Goal: Transaction & Acquisition: Purchase product/service

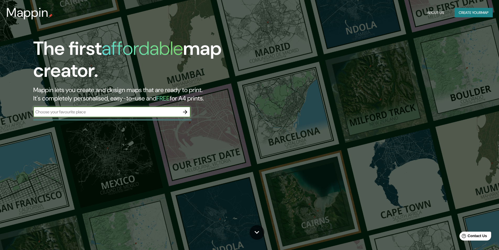
click at [156, 115] on div "​" at bounding box center [111, 112] width 157 height 10
type input "m"
type input "world"
drag, startPoint x: 155, startPoint y: 114, endPoint x: 21, endPoint y: 113, distance: 134.1
click at [21, 113] on div "The first affordable map creator. Mappin lets you create and design maps that a…" at bounding box center [157, 79] width 299 height 85
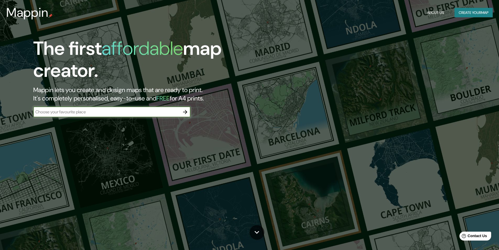
click at [62, 111] on input "text" at bounding box center [106, 112] width 147 height 6
type input "l"
drag, startPoint x: 116, startPoint y: 109, endPoint x: 7, endPoint y: 109, distance: 109.5
click at [7, 109] on div "The first affordable map creator. Mappin lets you create and design maps that a…" at bounding box center [249, 125] width 499 height 250
type input "world"
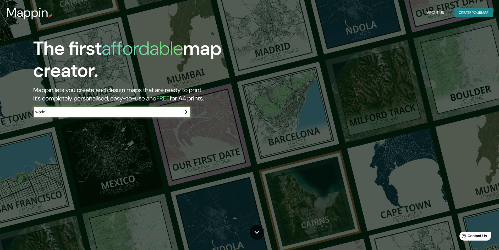
click at [184, 114] on icon "button" at bounding box center [185, 112] width 6 height 6
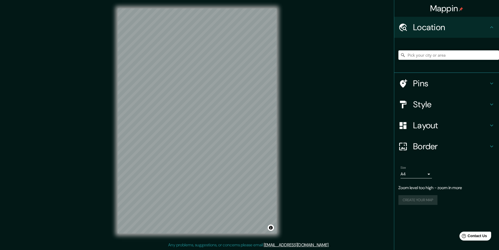
click at [489, 84] on icon at bounding box center [491, 83] width 6 height 6
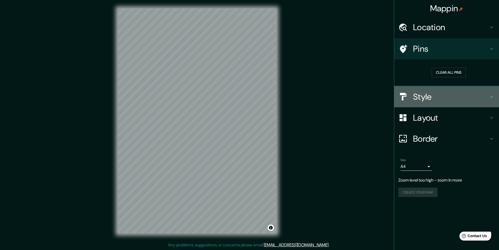
click at [490, 93] on icon at bounding box center [491, 96] width 6 height 6
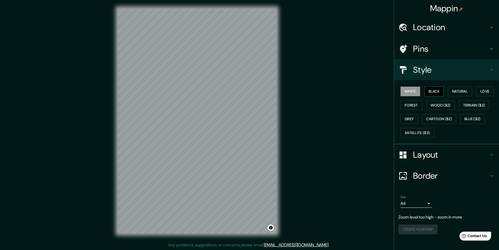
click at [434, 91] on button "Black" at bounding box center [434, 91] width 20 height 10
click at [414, 91] on button "White" at bounding box center [410, 91] width 20 height 10
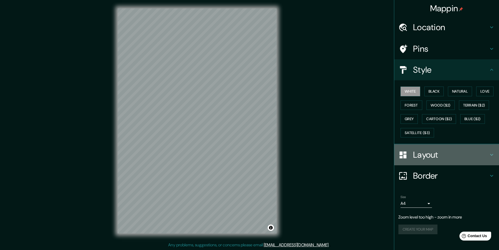
click at [486, 153] on h4 "Layout" at bounding box center [450, 154] width 75 height 10
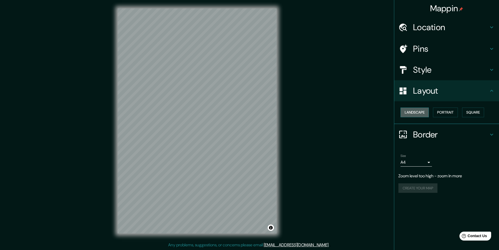
click at [427, 113] on button "Landscape" at bounding box center [414, 112] width 28 height 10
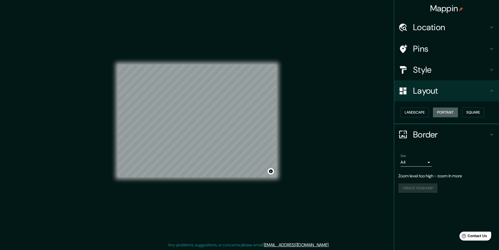
click at [438, 111] on button "Portrait" at bounding box center [445, 112] width 25 height 10
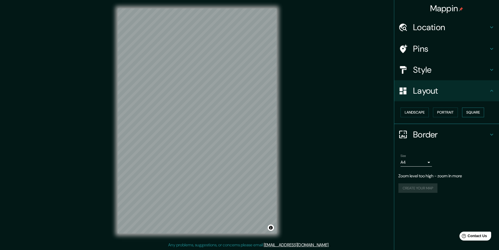
click at [470, 114] on button "Square" at bounding box center [473, 112] width 22 height 10
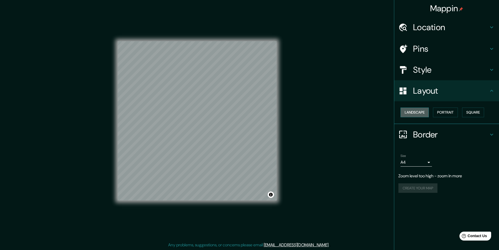
click at [424, 113] on button "Landscape" at bounding box center [414, 112] width 28 height 10
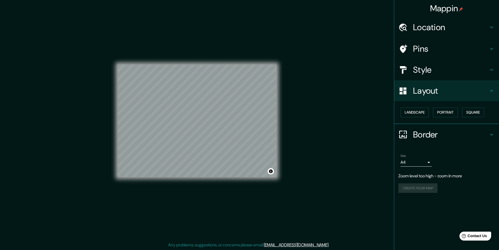
click at [470, 134] on h4 "Border" at bounding box center [450, 134] width 75 height 10
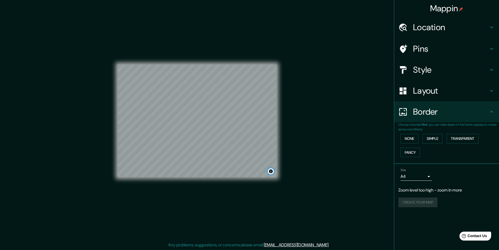
click at [270, 171] on button "Toggle attribution" at bounding box center [271, 171] width 6 height 6
click at [471, 63] on div "Style" at bounding box center [446, 69] width 105 height 21
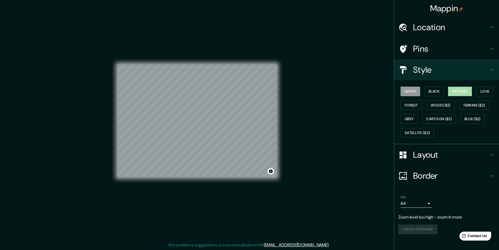
click at [469, 89] on button "Natural" at bounding box center [460, 91] width 24 height 10
click at [493, 47] on icon at bounding box center [491, 49] width 6 height 6
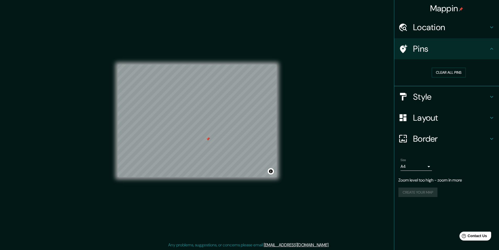
click at [428, 169] on body "Mappin Location Pins Clear all pins Style Layout Border Choose a border. Hint :…" at bounding box center [249, 125] width 499 height 250
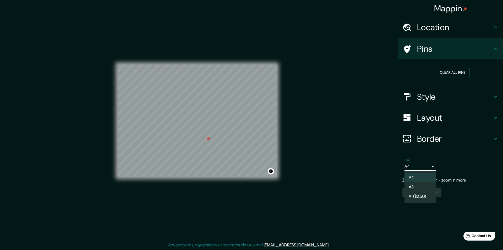
click at [424, 176] on li "A4" at bounding box center [419, 177] width 31 height 9
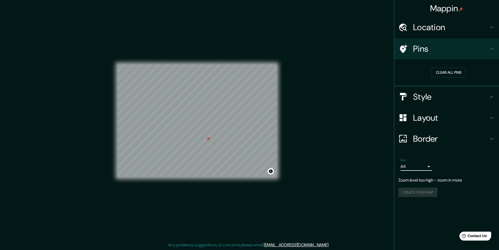
click at [464, 118] on h4 "Layout" at bounding box center [450, 117] width 75 height 10
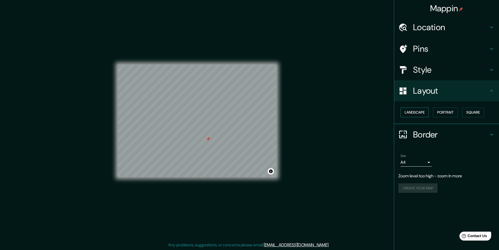
click at [416, 109] on button "Landscape" at bounding box center [414, 112] width 28 height 10
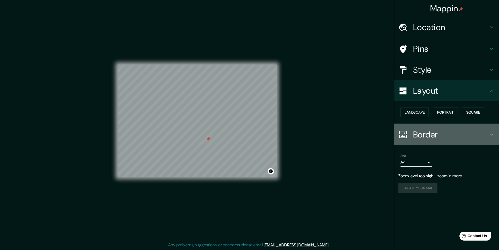
click at [441, 137] on h4 "Border" at bounding box center [450, 134] width 75 height 10
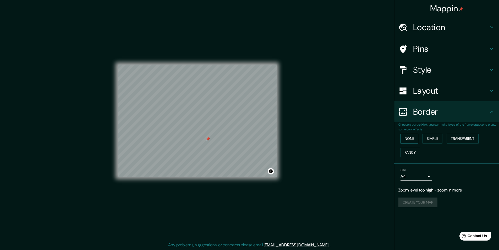
click at [413, 138] on button "None" at bounding box center [409, 139] width 18 height 10
click at [430, 208] on div "Size A4 single Zoom level too high - zoom in more Create your map" at bounding box center [446, 188] width 96 height 45
click at [431, 199] on div "Create your map" at bounding box center [446, 202] width 96 height 10
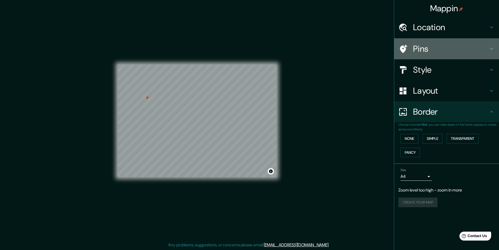
click at [485, 44] on h4 "Pins" at bounding box center [450, 48] width 75 height 10
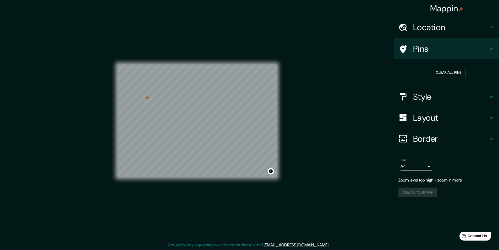
click at [483, 29] on h4 "Location" at bounding box center [450, 27] width 75 height 10
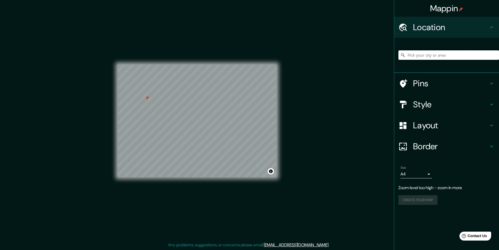
click at [444, 58] on input "Pick your city or area" at bounding box center [448, 54] width 101 height 9
click at [146, 96] on div at bounding box center [147, 98] width 4 height 4
drag, startPoint x: 421, startPoint y: 56, endPoint x: 374, endPoint y: 57, distance: 46.9
click at [374, 57] on div "Mappin Location [GEOGRAPHIC_DATA] Pins Style Layout Border Choose a border. Hin…" at bounding box center [249, 125] width 499 height 250
type input "s"
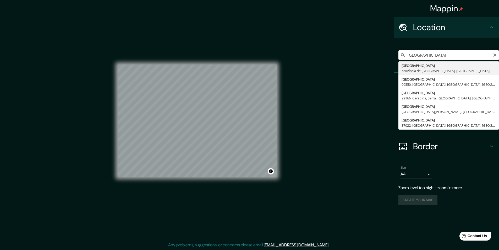
type input "[GEOGRAPHIC_DATA], [GEOGRAPHIC_DATA], [GEOGRAPHIC_DATA]"
